Goal: Check status: Check status

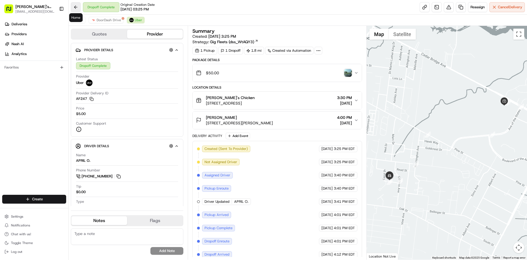
click at [74, 8] on button at bounding box center [76, 7] width 10 height 10
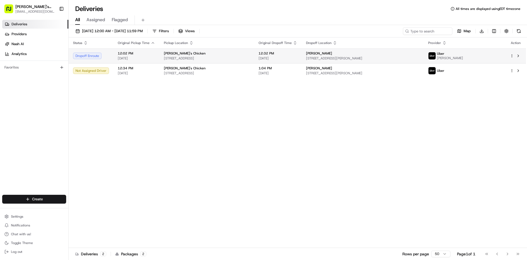
click at [250, 57] on span "[STREET_ADDRESS]" at bounding box center [207, 58] width 86 height 4
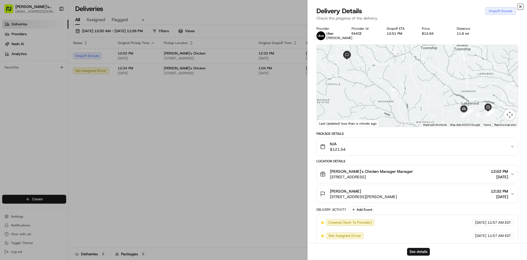
click at [520, 5] on icon "button" at bounding box center [520, 6] width 4 height 4
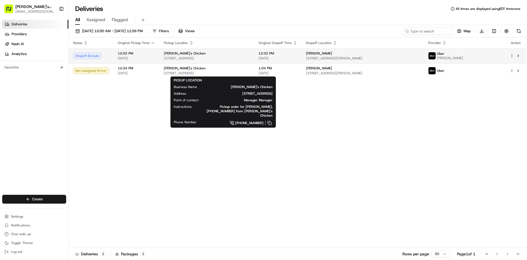
click at [289, 58] on td "12:32 PM [DATE]" at bounding box center [278, 55] width 48 height 15
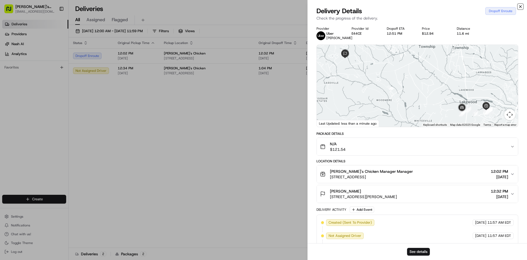
click at [520, 6] on icon "button" at bounding box center [520, 6] width 4 height 4
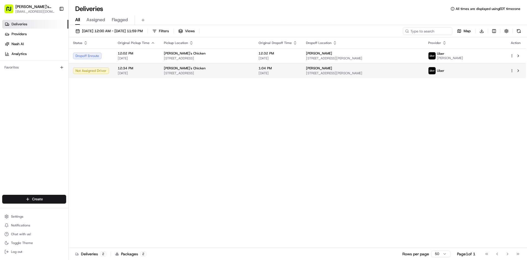
click at [340, 69] on td "[PERSON_NAME] [STREET_ADDRESS][PERSON_NAME]" at bounding box center [363, 70] width 122 height 15
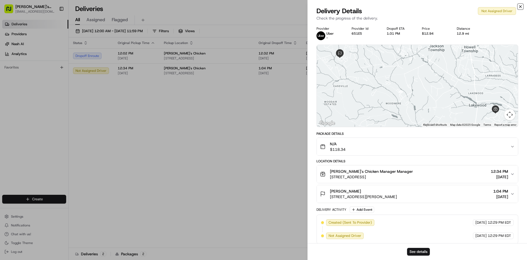
click at [521, 5] on icon "button" at bounding box center [520, 6] width 4 height 4
